Goal: Task Accomplishment & Management: Use online tool/utility

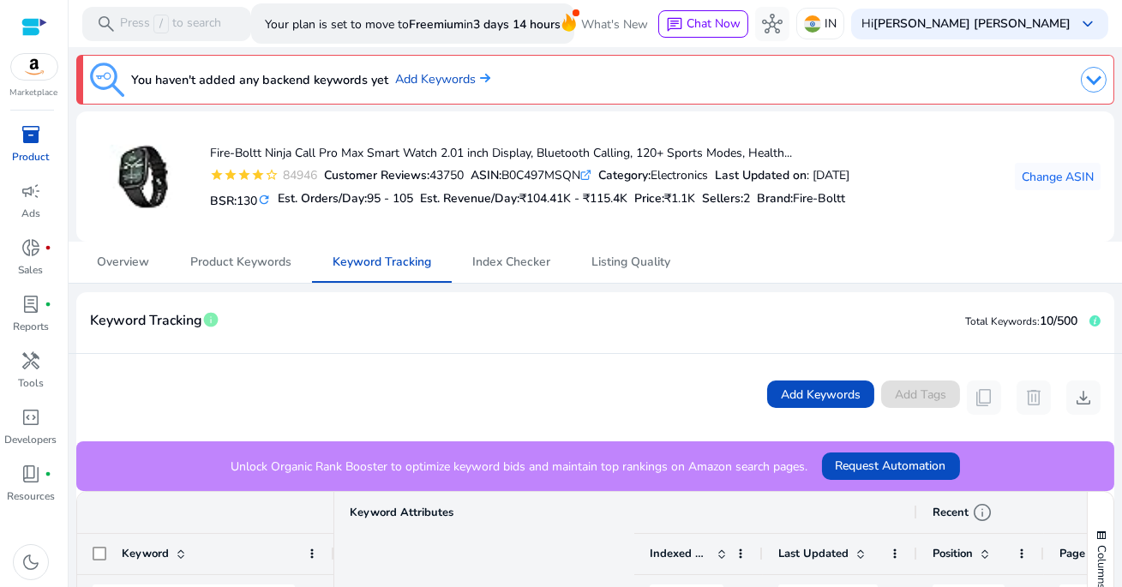
scroll to position [0, 532]
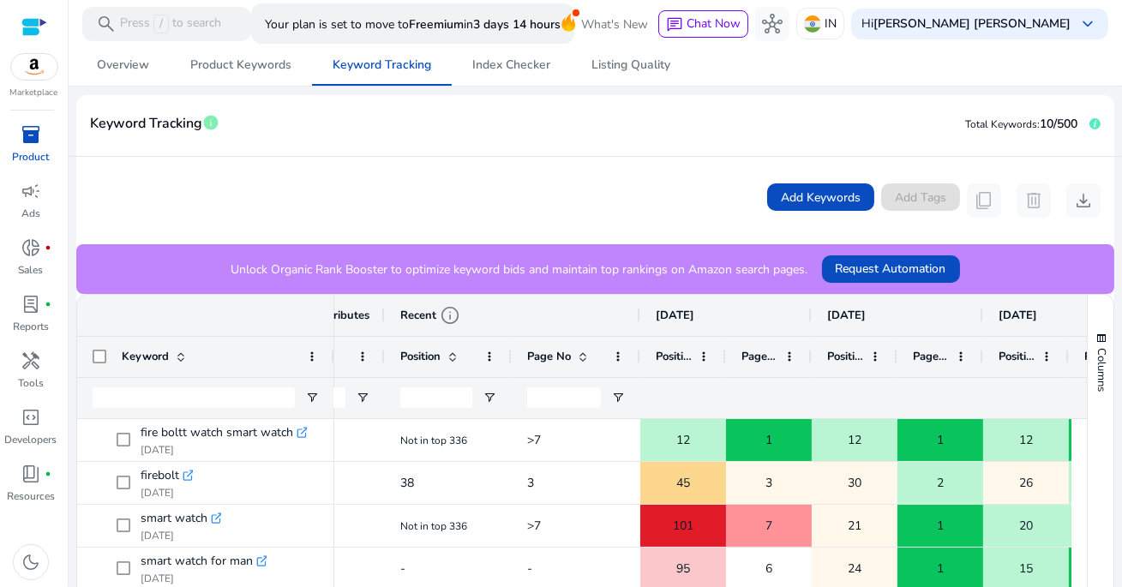
click at [502, 139] on mat-card-header "Keyword Tracking info Total Keywords: 10/500" at bounding box center [595, 133] width 1038 height 48
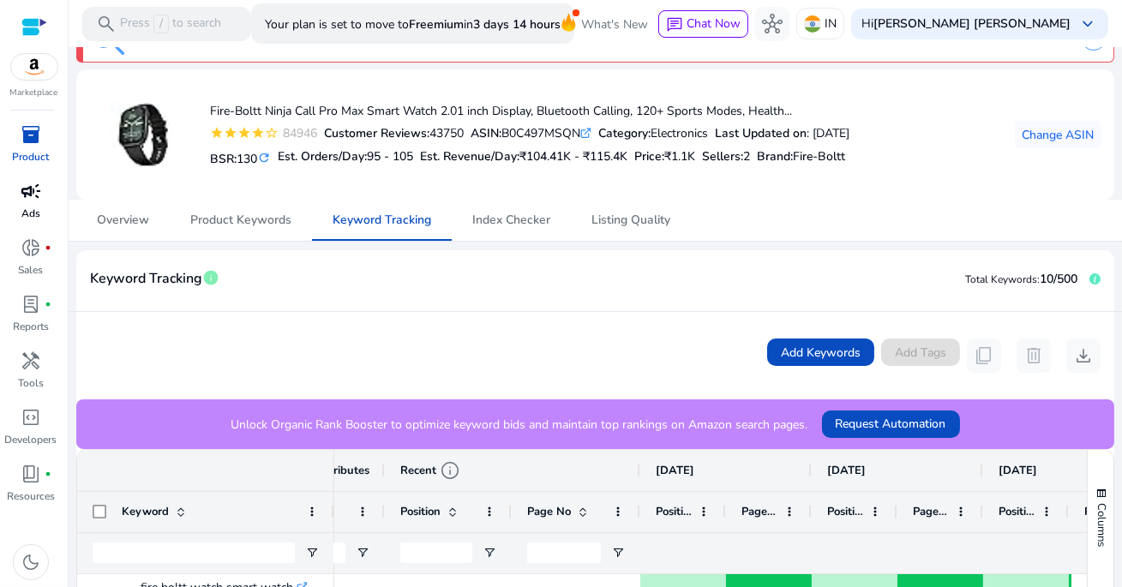
click at [32, 200] on span "campaign" at bounding box center [31, 191] width 21 height 21
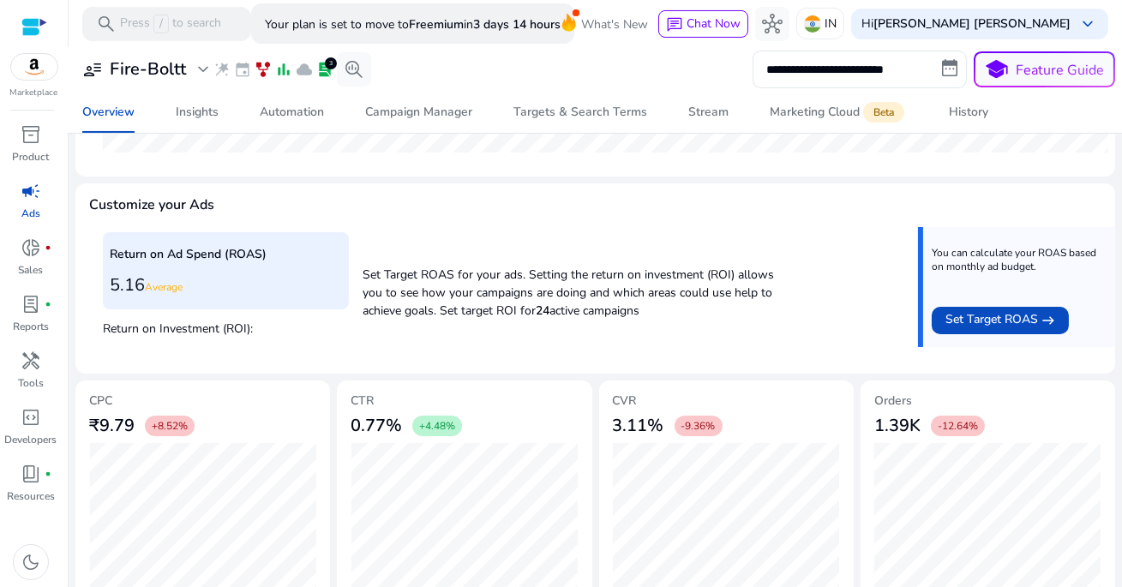
scroll to position [611, 0]
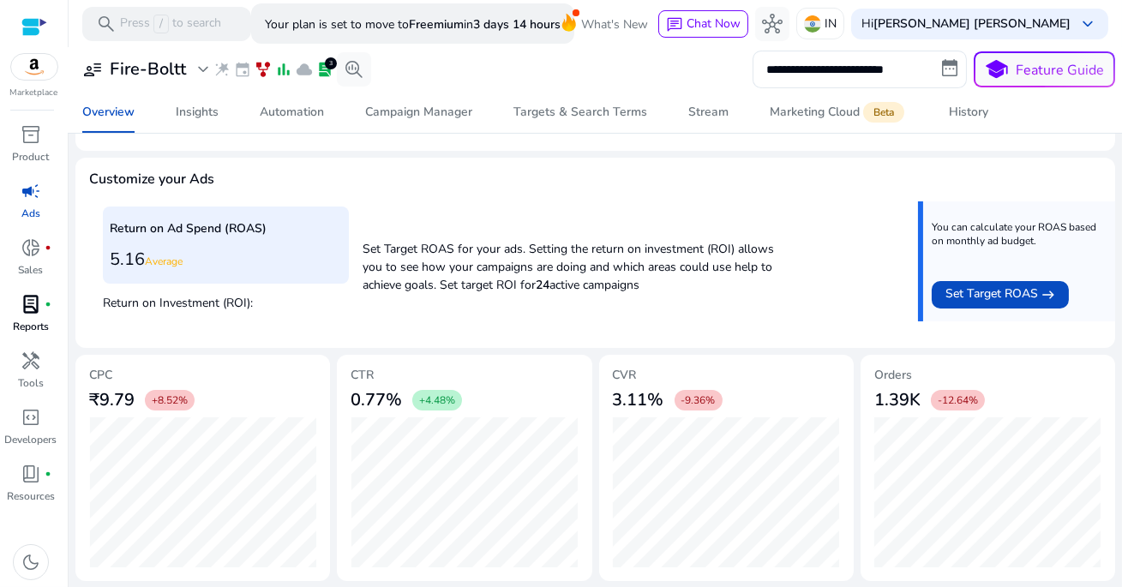
click at [24, 318] on link "lab_profile fiber_manual_record Reports" at bounding box center [31, 319] width 62 height 57
